Goal: Task Accomplishment & Management: Use online tool/utility

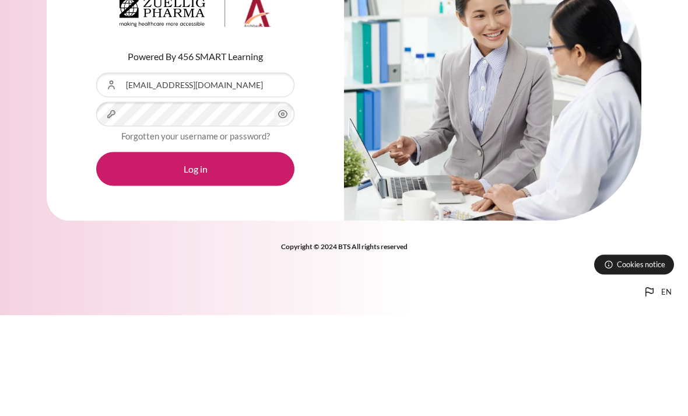
scroll to position [101, 0]
click at [195, 252] on button "Log in" at bounding box center [195, 269] width 198 height 34
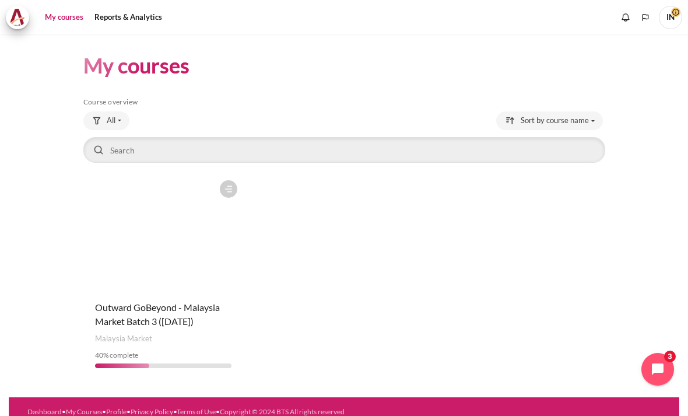
click at [157, 245] on figure "Content" at bounding box center [163, 232] width 160 height 117
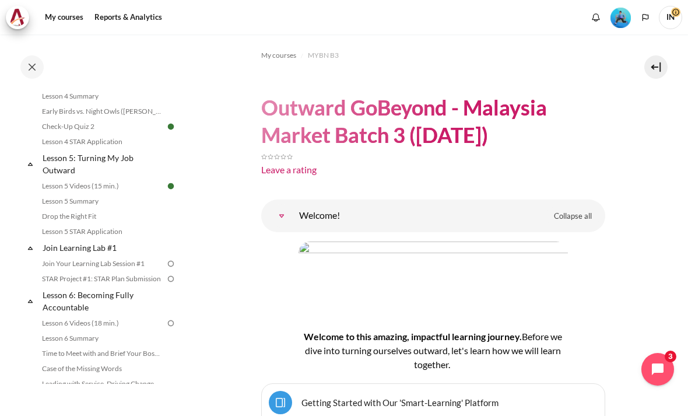
scroll to position [469, 0]
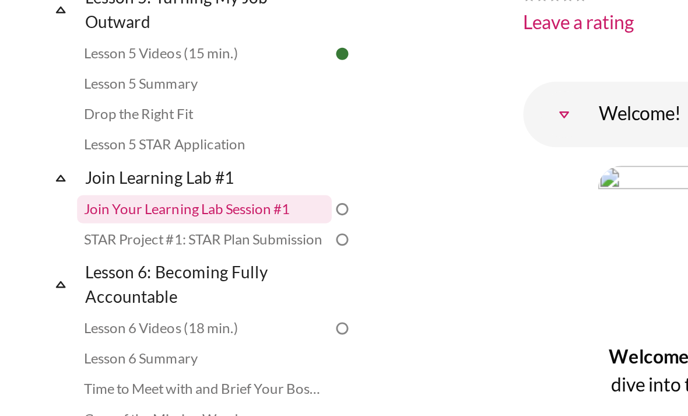
click at [133, 256] on link "Join Your Learning Lab Session #1" at bounding box center [101, 263] width 127 height 14
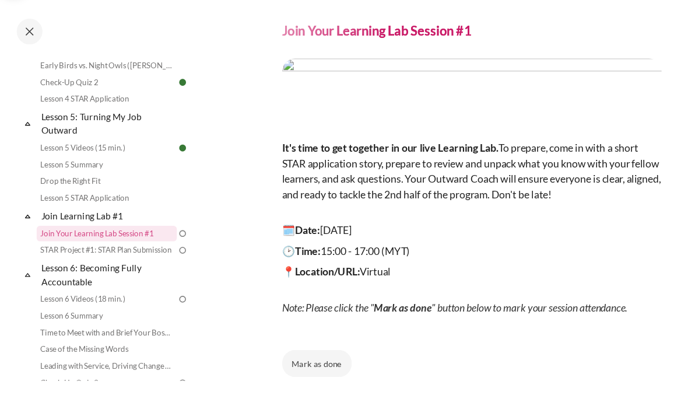
scroll to position [30, 0]
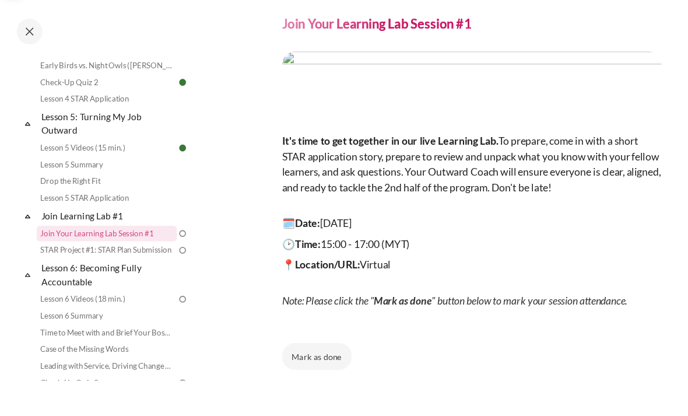
click at [288, 349] on button "Mark as done" at bounding box center [292, 361] width 63 height 24
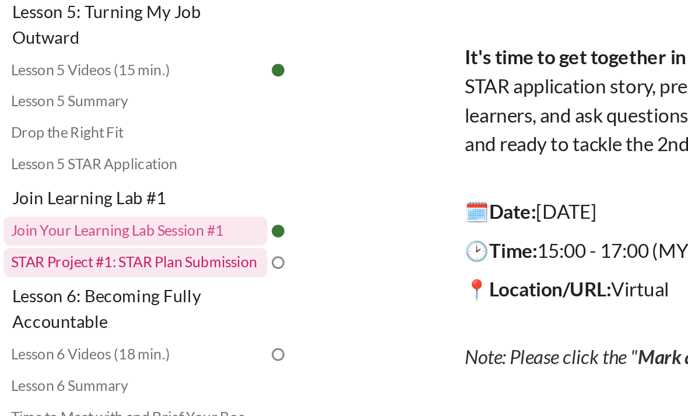
click at [106, 258] on link "STAR Project #1: STAR Plan Submission" at bounding box center [101, 265] width 127 height 14
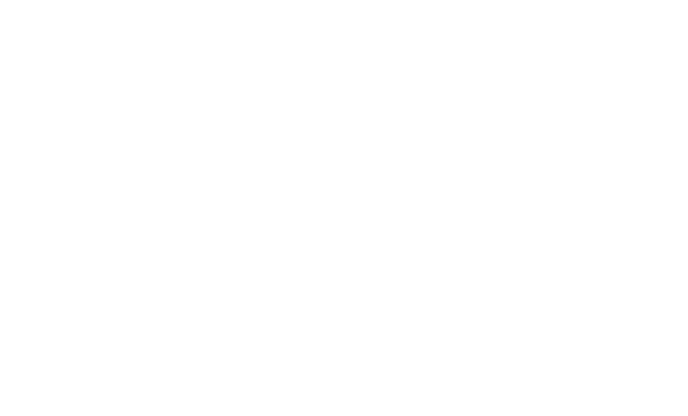
scroll to position [156, 0]
click at [317, 93] on img "Content" at bounding box center [344, 224] width 522 height 293
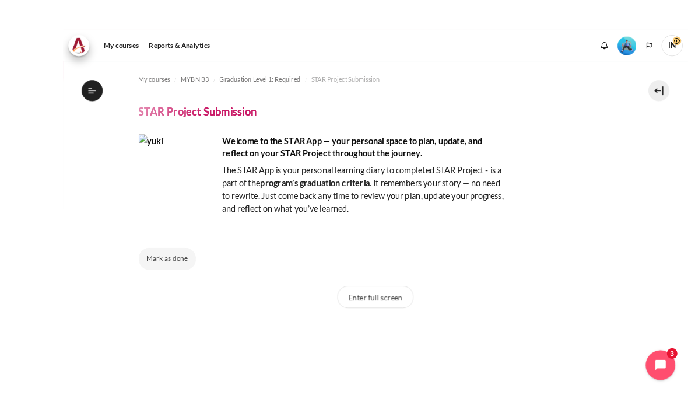
scroll to position [20, 0]
